Goal: Task Accomplishment & Management: Manage account settings

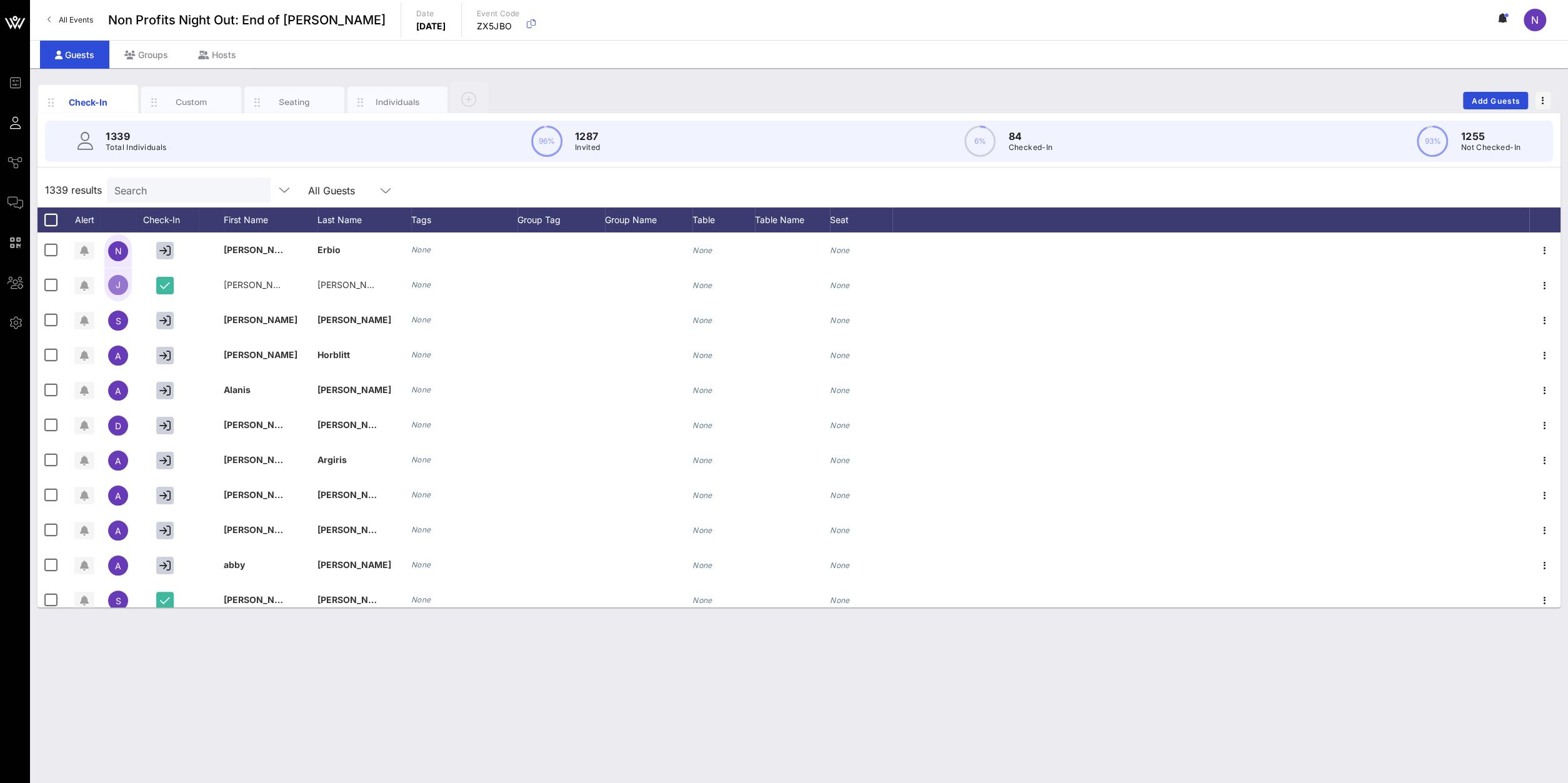
click at [1023, 139] on p "84" at bounding box center [1030, 136] width 45 height 15
click at [1002, 137] on div "6% 84 Checked-In" at bounding box center [1008, 141] width 88 height 31
click at [1545, 103] on span "button" at bounding box center [1543, 101] width 15 height 9
click at [1534, 115] on div "Export To CSV" at bounding box center [1520, 120] width 60 height 20
click at [383, 184] on div at bounding box center [385, 190] width 15 height 15
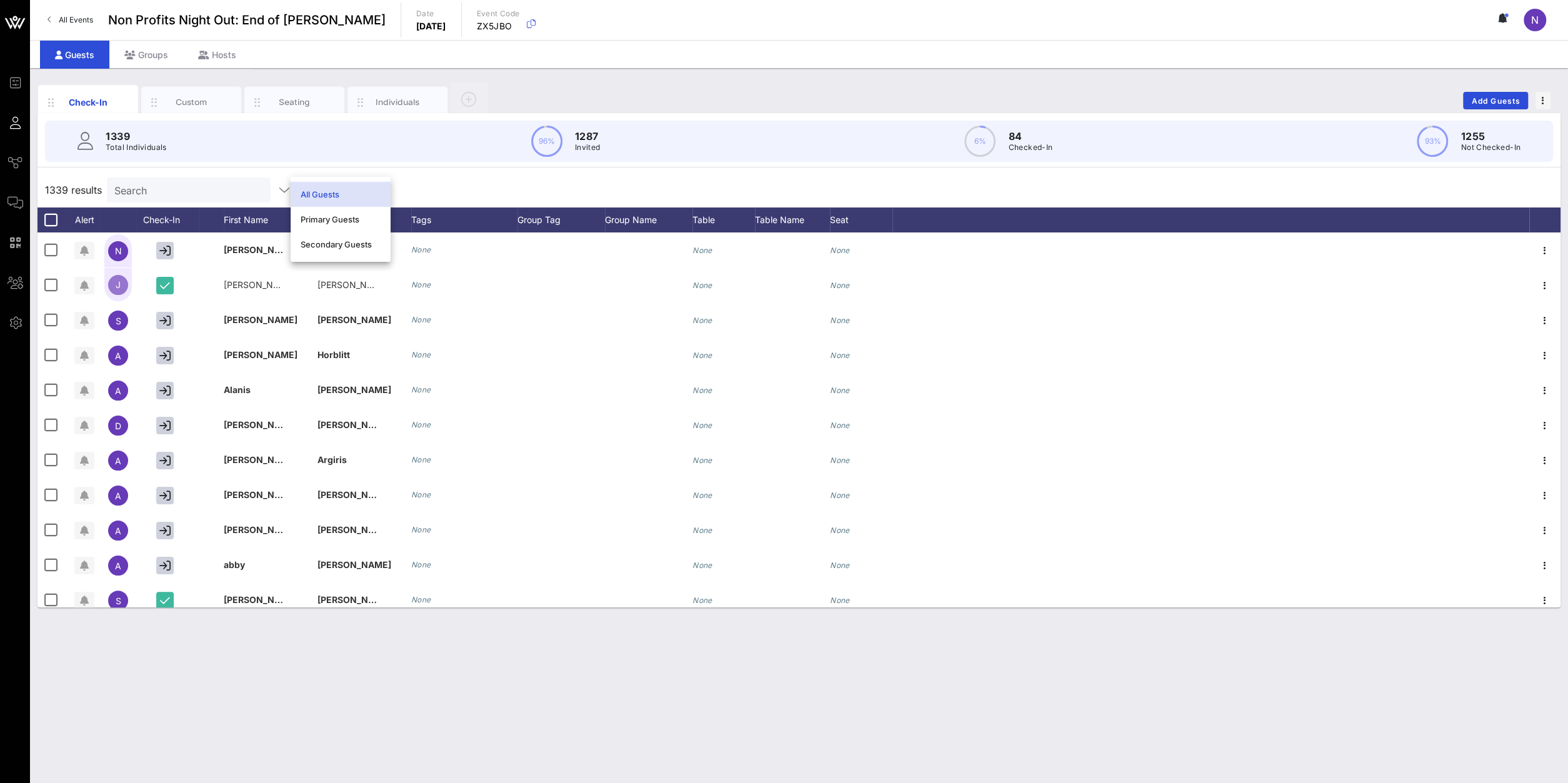
click at [476, 183] on div "1339 results Search All Guests" at bounding box center [798, 190] width 1523 height 35
click at [178, 218] on div "Check-In" at bounding box center [168, 220] width 63 height 25
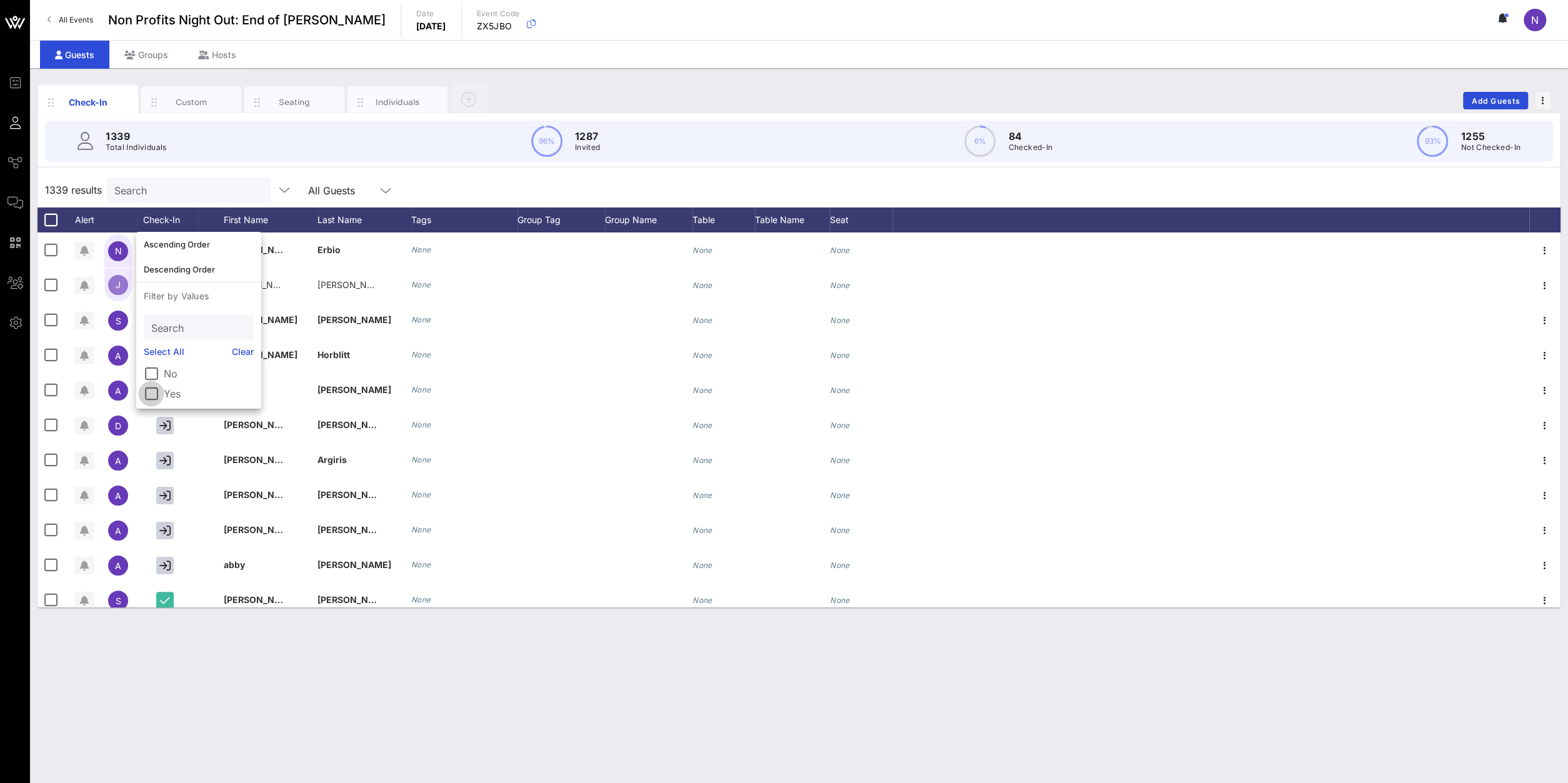
click at [154, 394] on div at bounding box center [151, 393] width 21 height 21
click at [341, 656] on div "Check-In Custom Seating Individuals Add Guests 1339 Total Individuals 96% 1287 …" at bounding box center [799, 425] width 1538 height 715
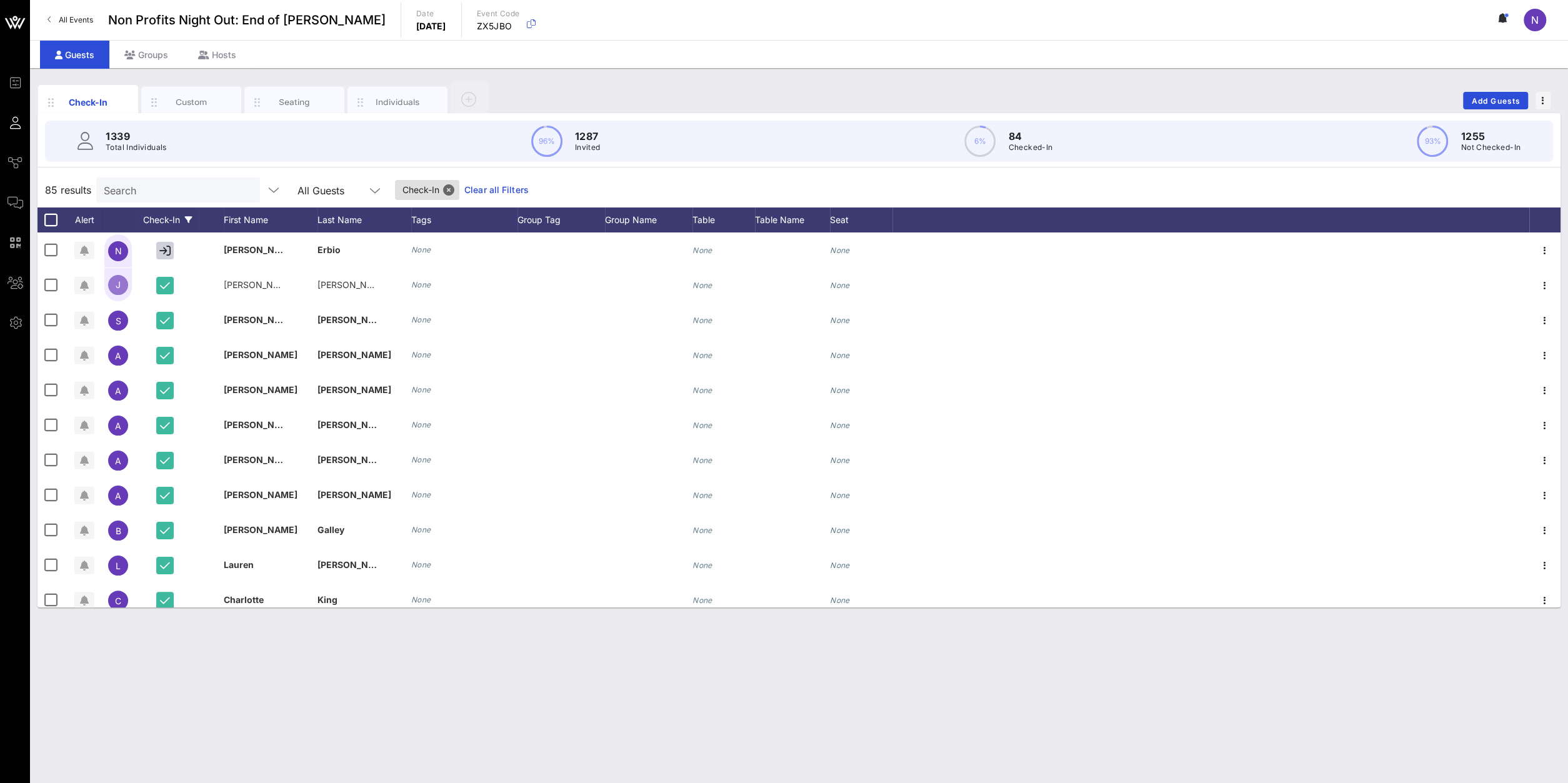
click at [1023, 144] on p "Checked-In" at bounding box center [1030, 147] width 45 height 12
click at [1017, 146] on p "Checked-In" at bounding box center [1030, 147] width 45 height 12
click at [1007, 139] on div "6% 84 Checked-In" at bounding box center [1008, 141] width 88 height 31
click at [998, 138] on div "6% 84 Checked-In" at bounding box center [1008, 141] width 88 height 31
click at [1538, 96] on span "button" at bounding box center [1543, 101] width 15 height 9
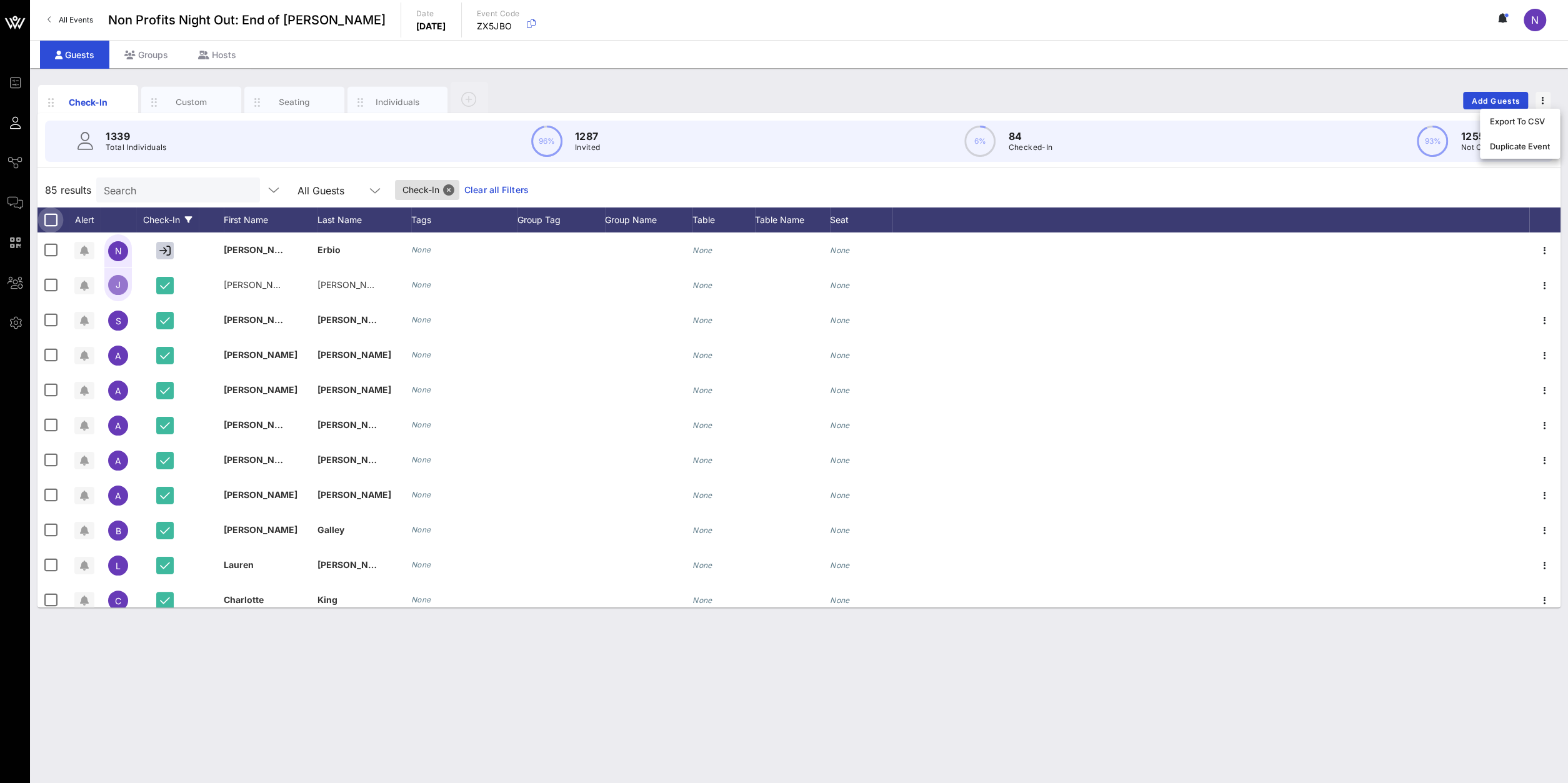
click at [50, 224] on div at bounding box center [50, 220] width 21 height 21
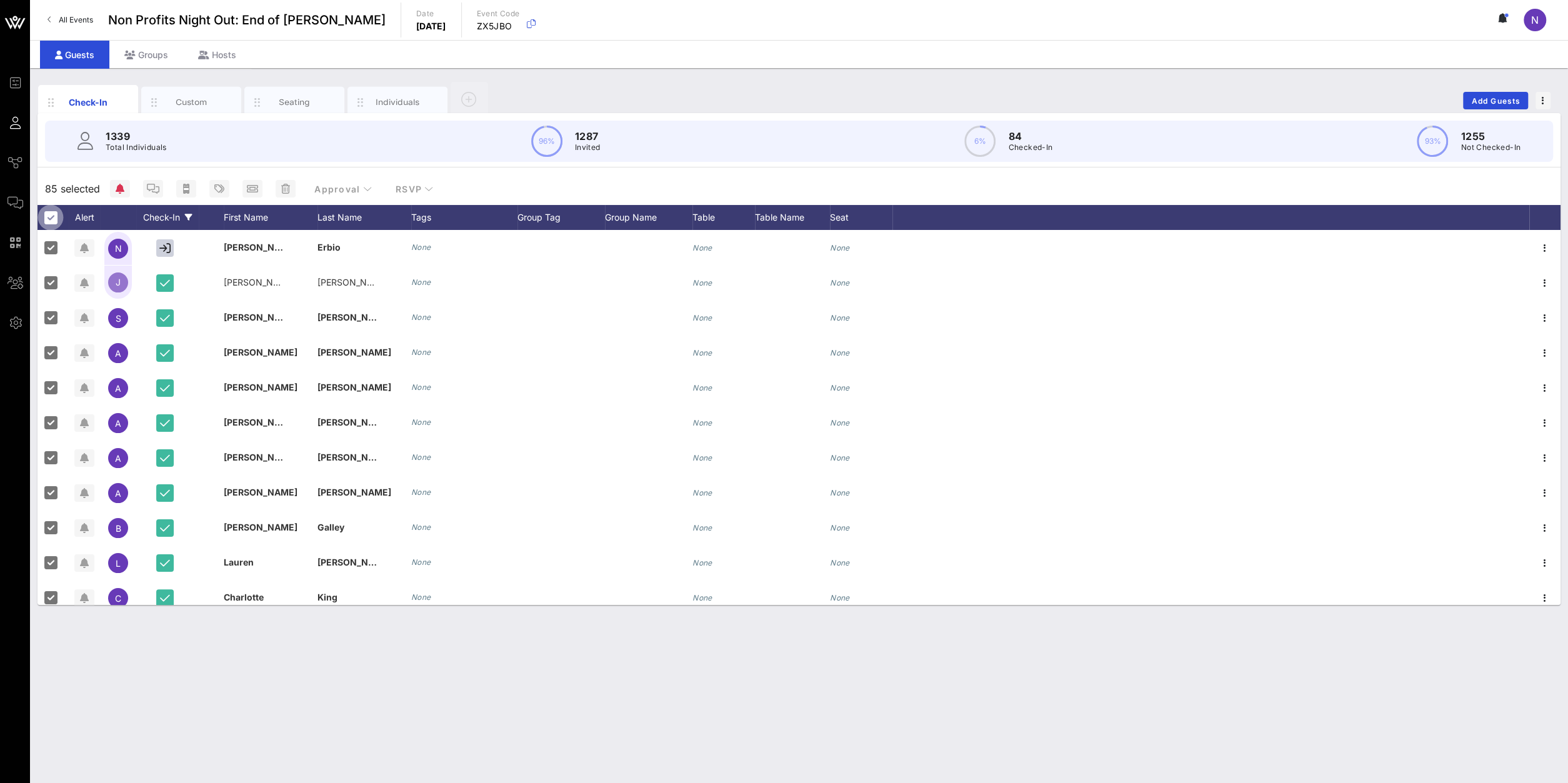
click at [60, 215] on div at bounding box center [50, 217] width 21 height 21
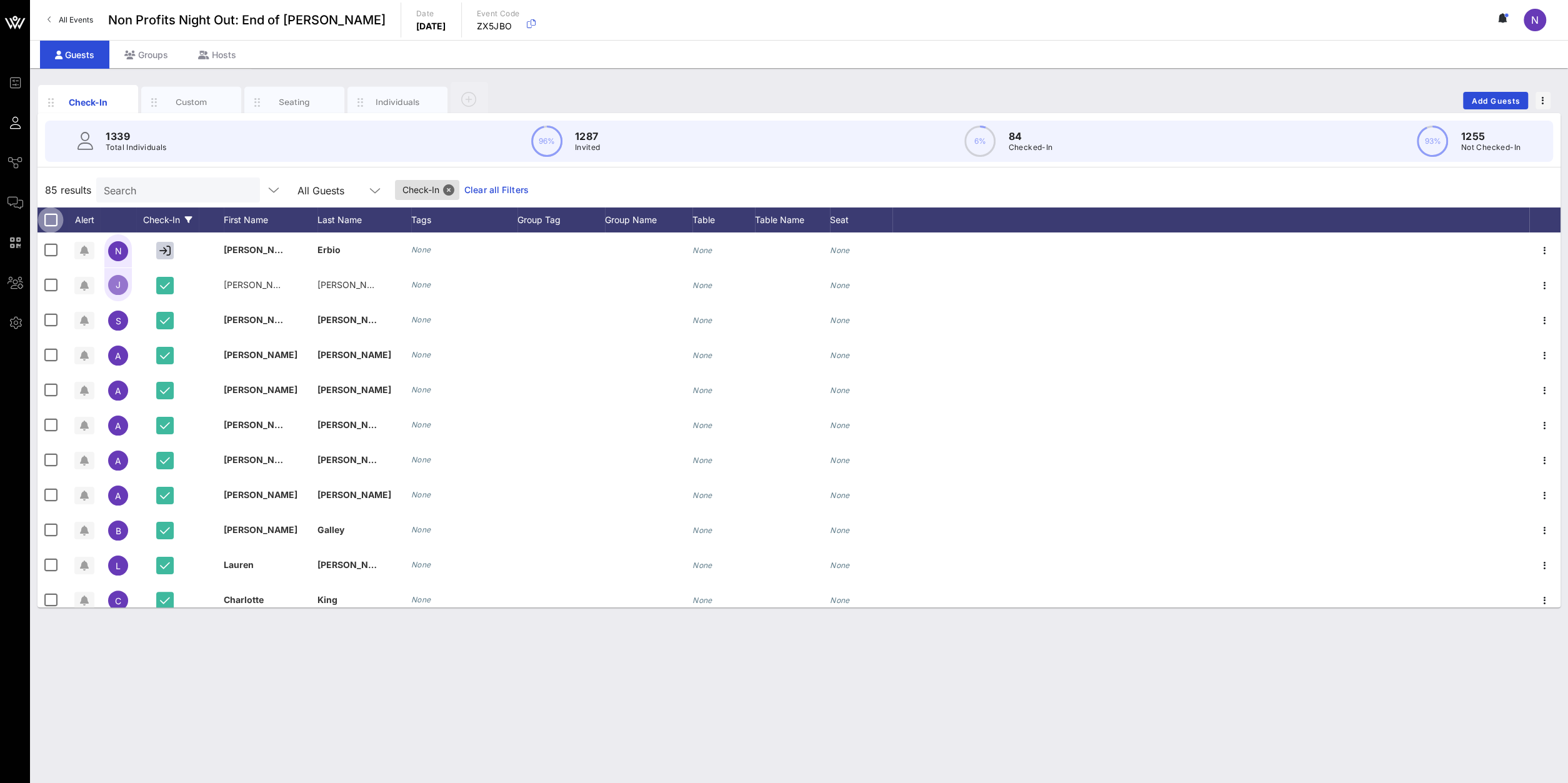
click at [54, 220] on div at bounding box center [50, 220] width 21 height 21
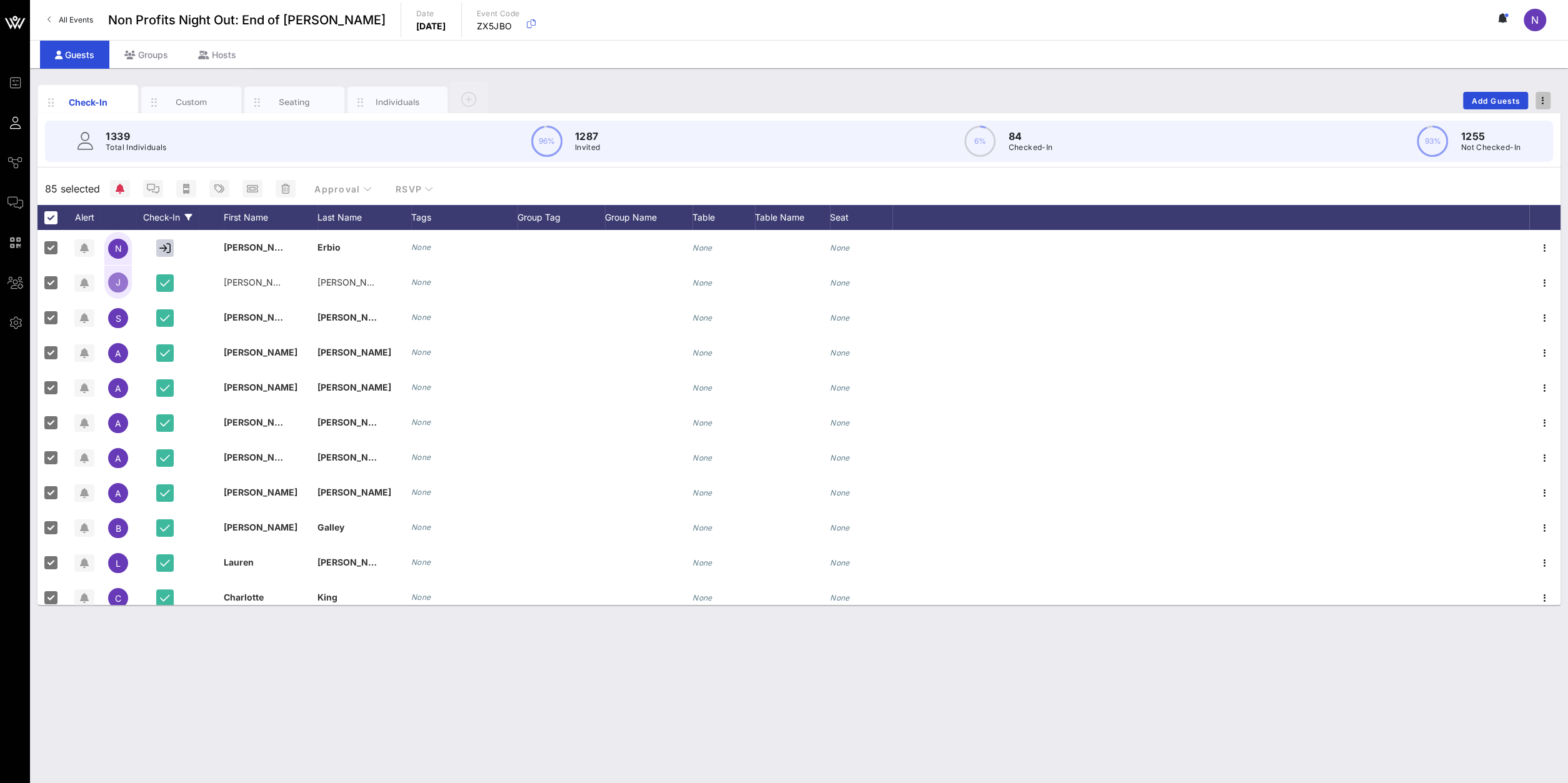
click at [1550, 101] on span "button" at bounding box center [1543, 101] width 15 height 9
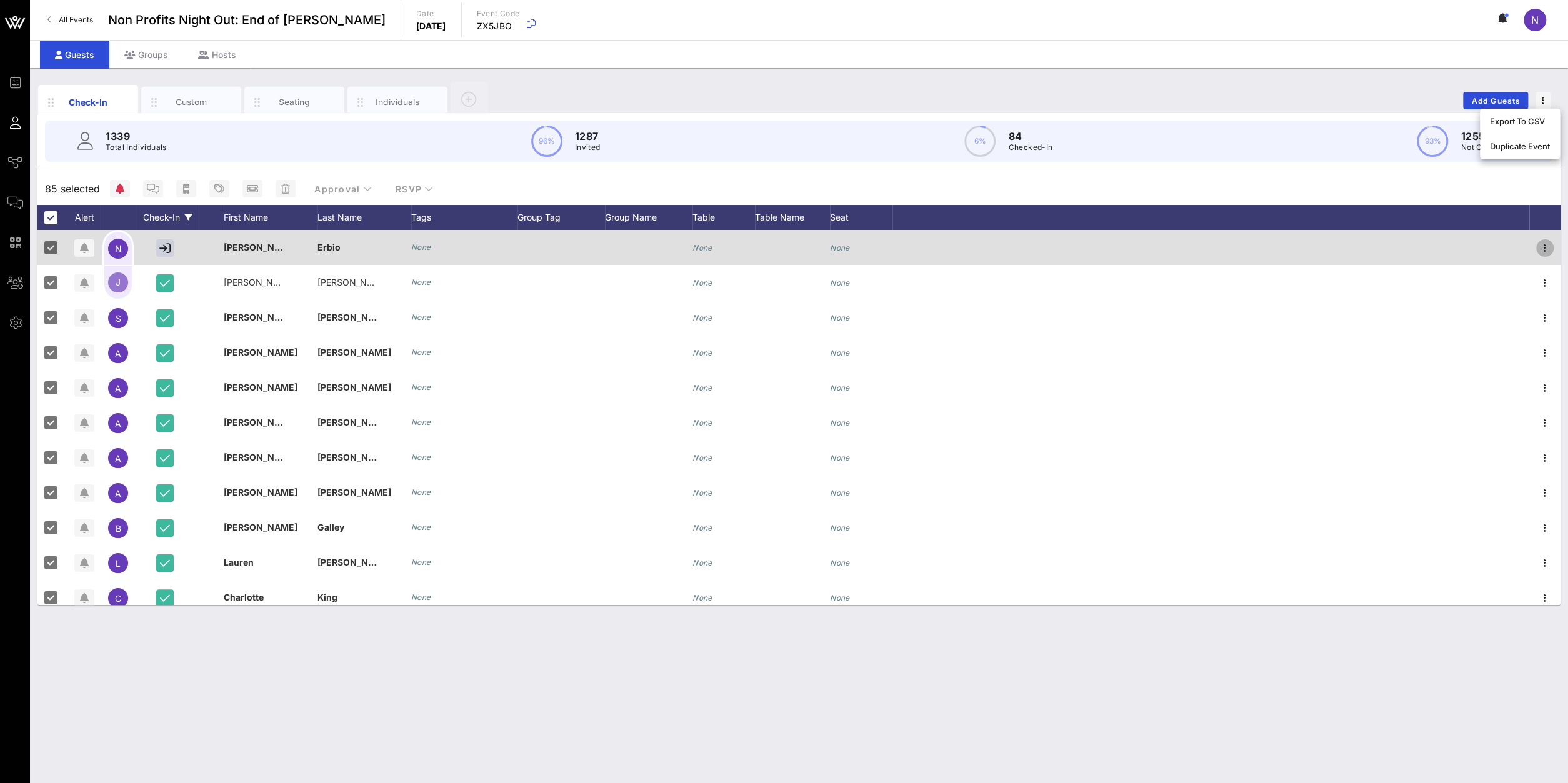
click at [1545, 255] on icon "button" at bounding box center [1545, 248] width 15 height 15
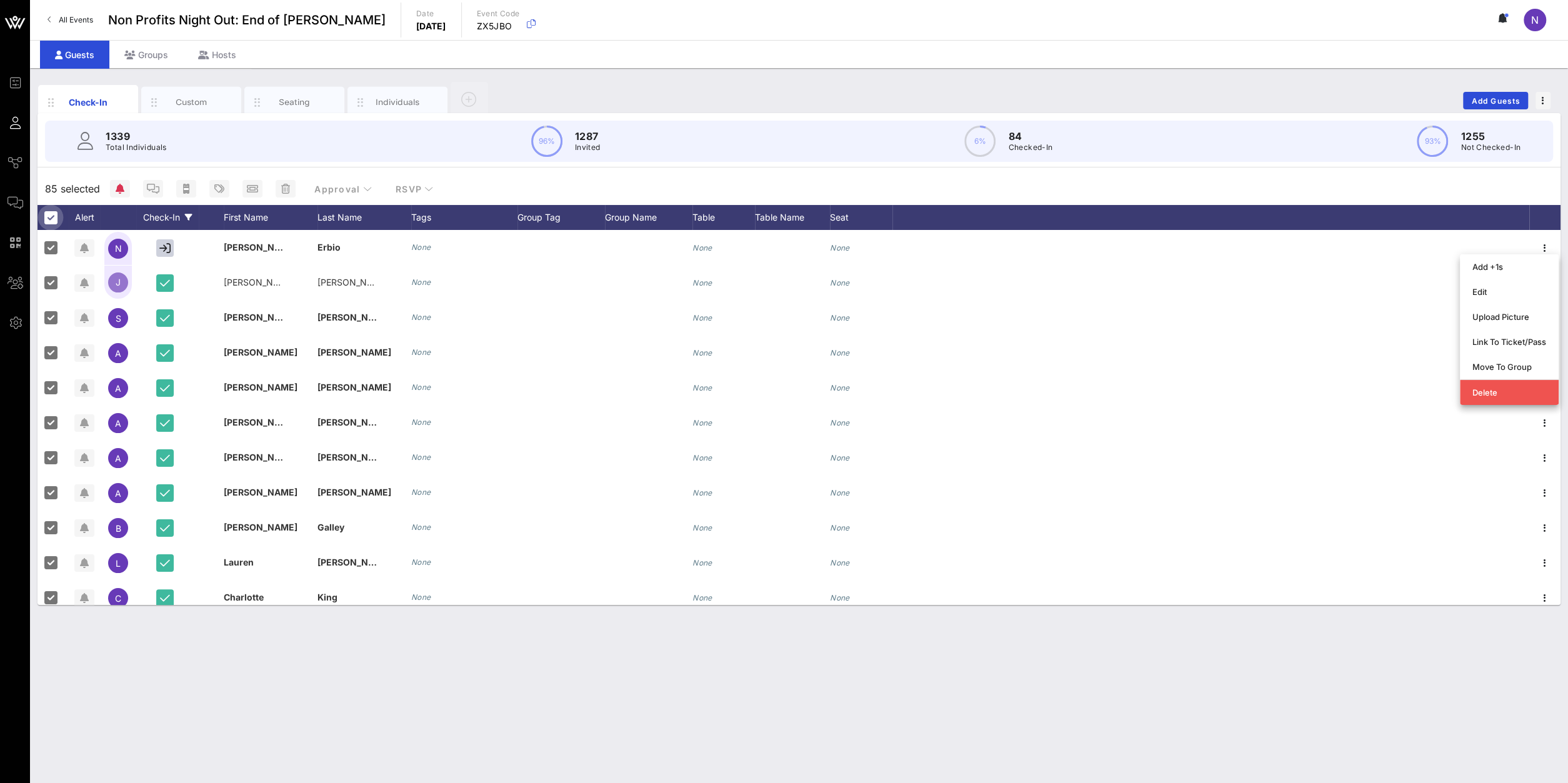
click at [50, 226] on div at bounding box center [50, 217] width 21 height 21
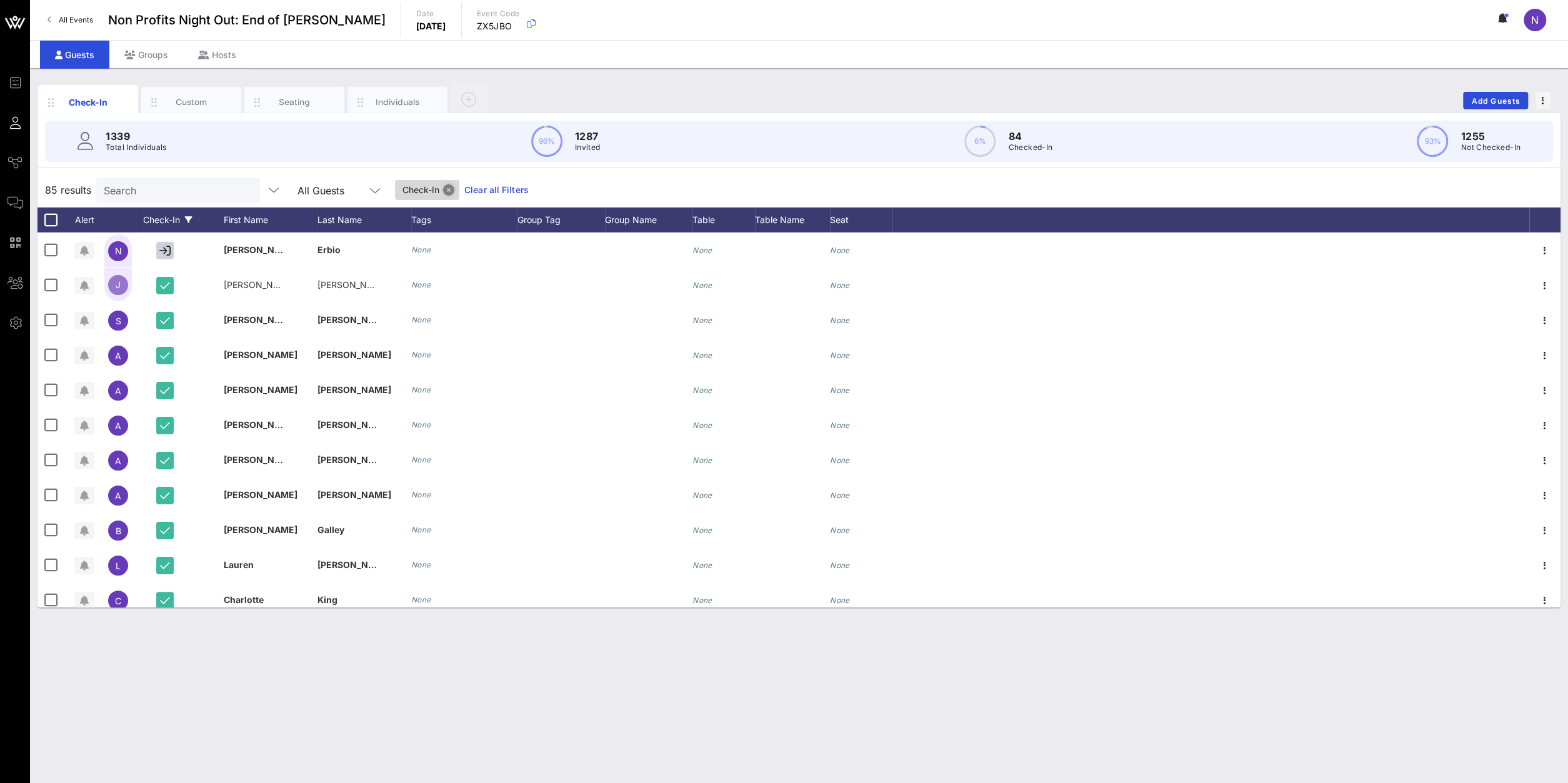
click at [443, 186] on button "Close" at bounding box center [448, 190] width 11 height 11
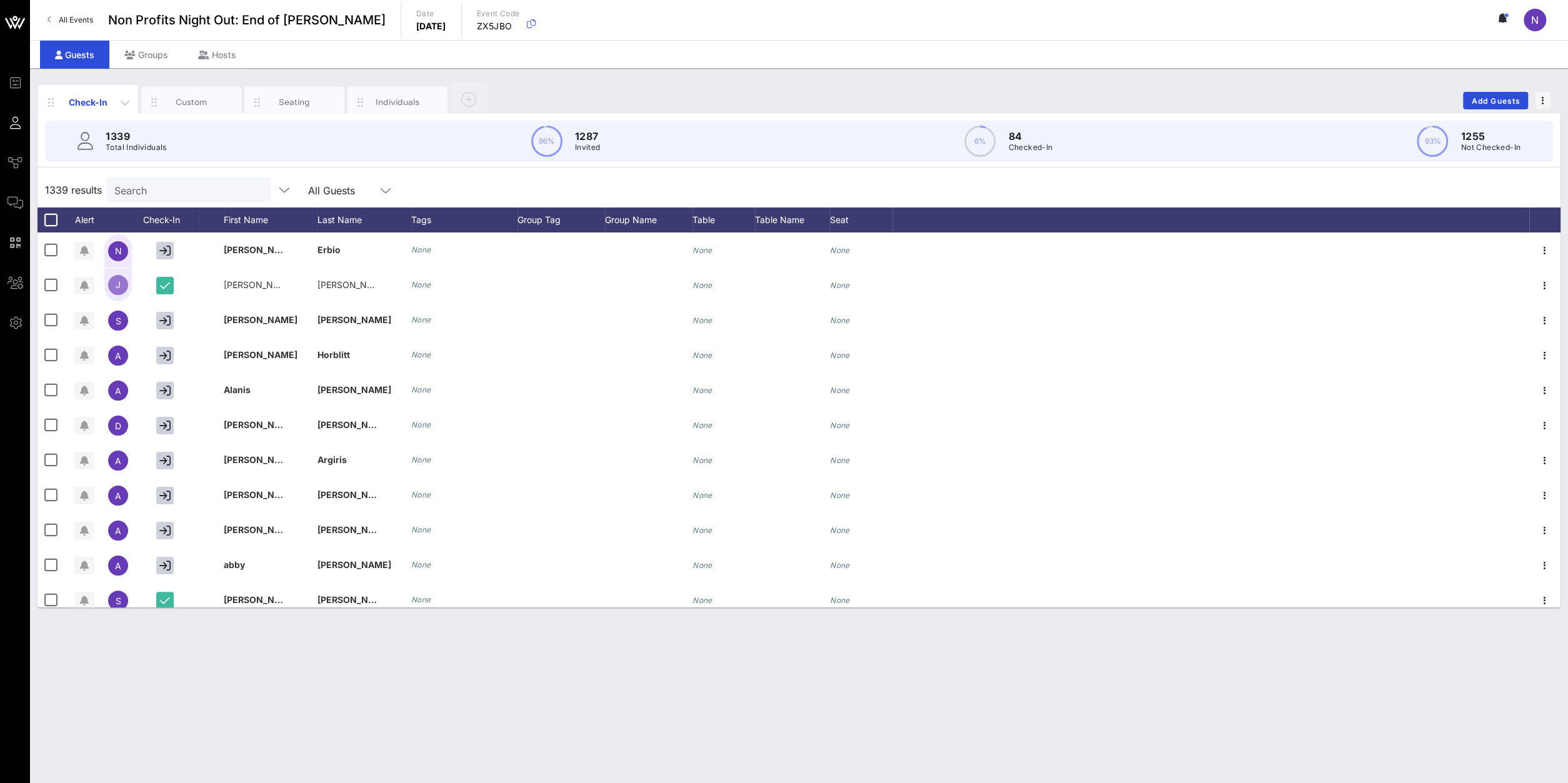
click at [85, 102] on div "Check-In" at bounding box center [88, 102] width 55 height 13
click at [120, 99] on icon "button" at bounding box center [125, 102] width 15 height 15
click at [164, 211] on div "Export Data" at bounding box center [157, 209] width 63 height 10
click at [1539, 101] on span "button" at bounding box center [1543, 101] width 15 height 9
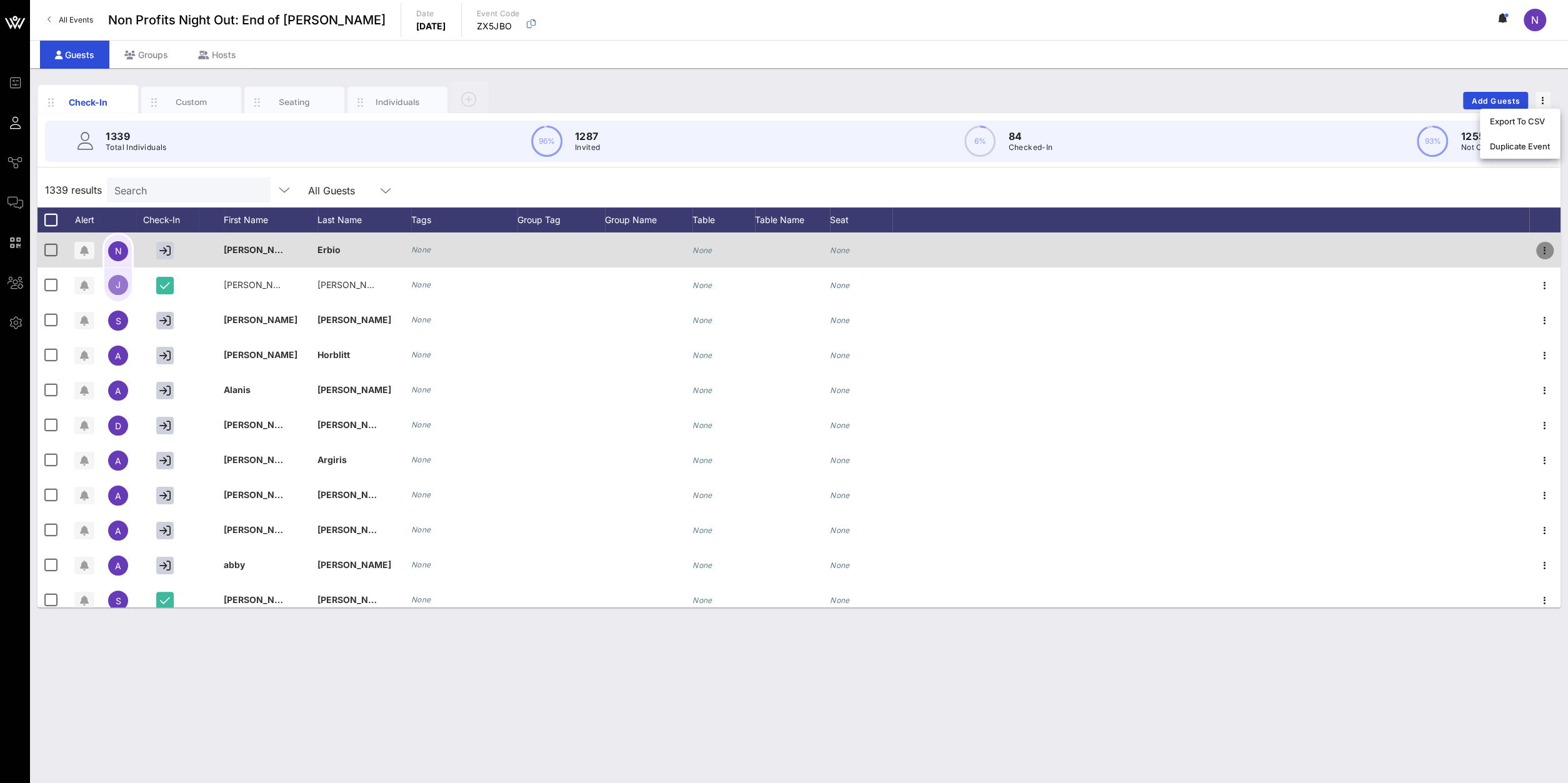
click at [1545, 254] on icon "button" at bounding box center [1545, 250] width 15 height 15
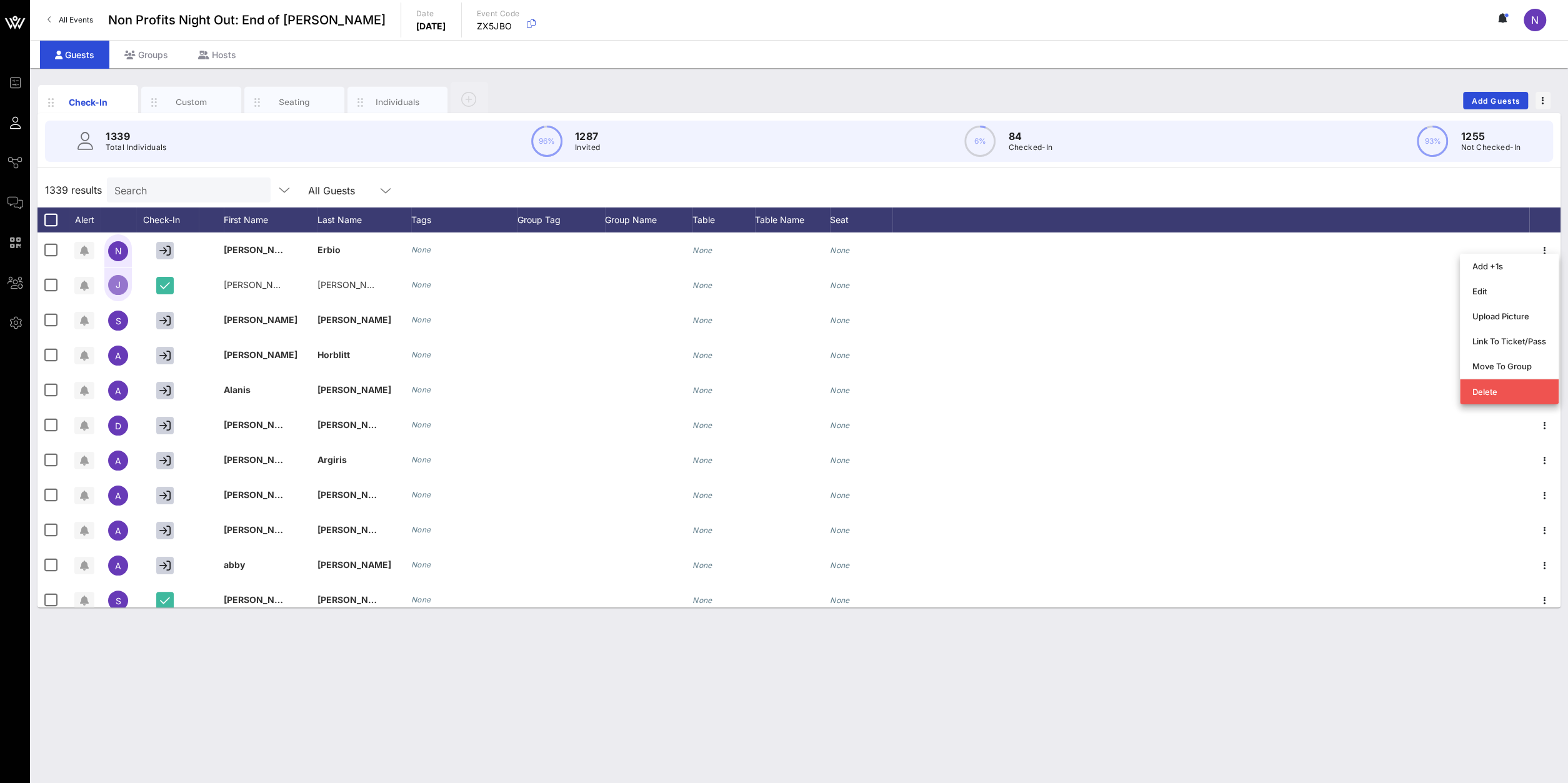
click at [1240, 199] on div "1339 results Search All Guests" at bounding box center [798, 190] width 1523 height 35
click at [1000, 123] on div "1339 Total Individuals 96% 1287 Invited 6% 84 Checked-In 93% 1255 Not Checked-In" at bounding box center [799, 141] width 1508 height 42
click at [1018, 142] on p "84" at bounding box center [1030, 136] width 45 height 15
click at [1542, 104] on span "button" at bounding box center [1543, 101] width 15 height 9
click at [1508, 118] on div "Export To CSV" at bounding box center [1520, 121] width 60 height 10
